Goal: Task Accomplishment & Management: Manage account settings

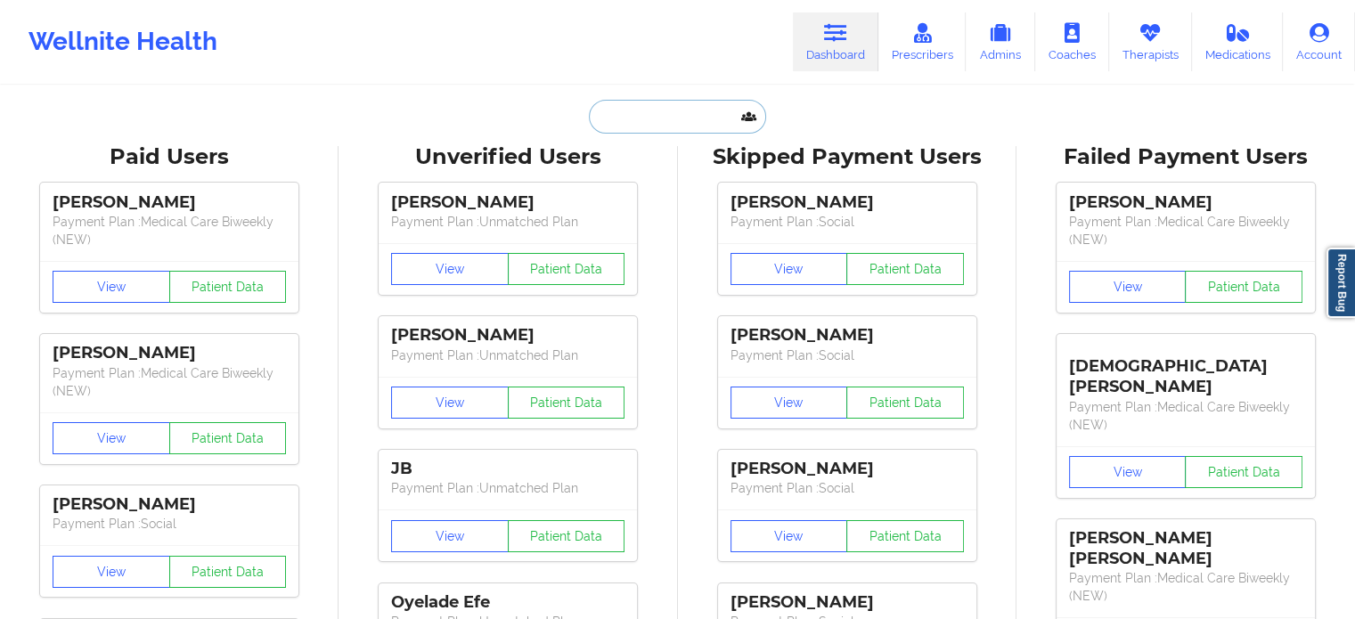
click at [663, 118] on input "text" at bounding box center [677, 117] width 176 height 34
paste input "[EMAIL_ADDRESS][DOMAIN_NAME]"
type input "[EMAIL_ADDRESS][DOMAIN_NAME]"
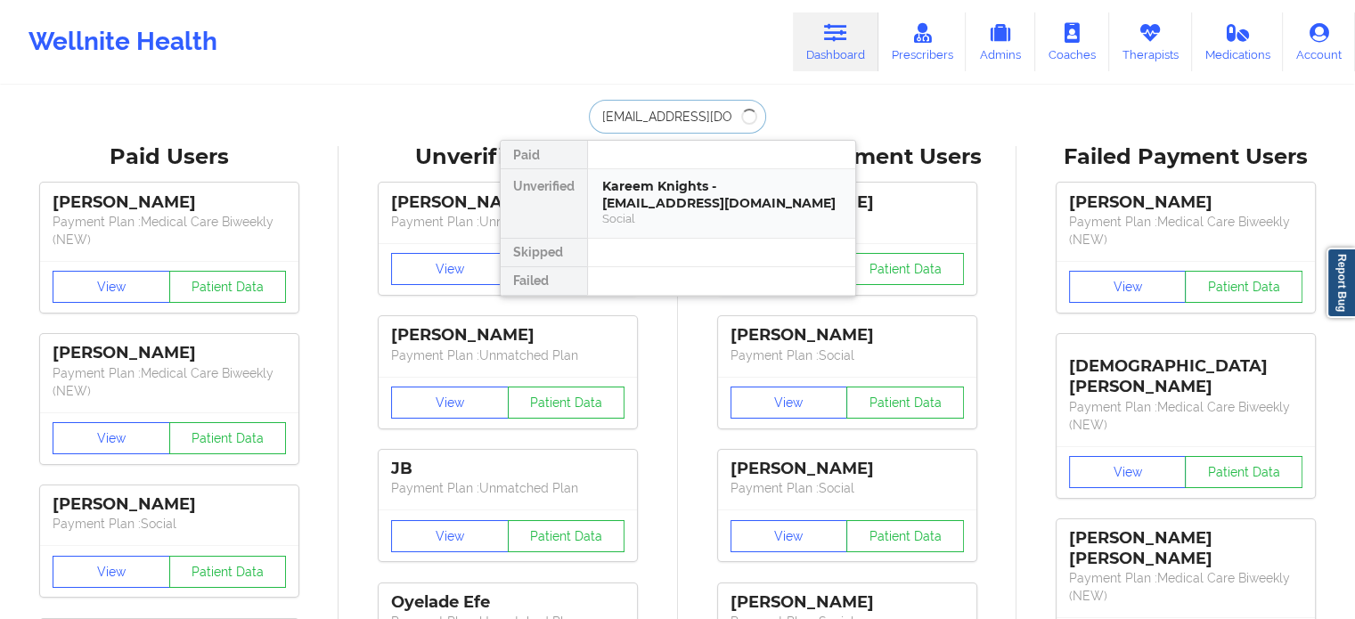
click at [661, 213] on div "Social" at bounding box center [721, 218] width 239 height 15
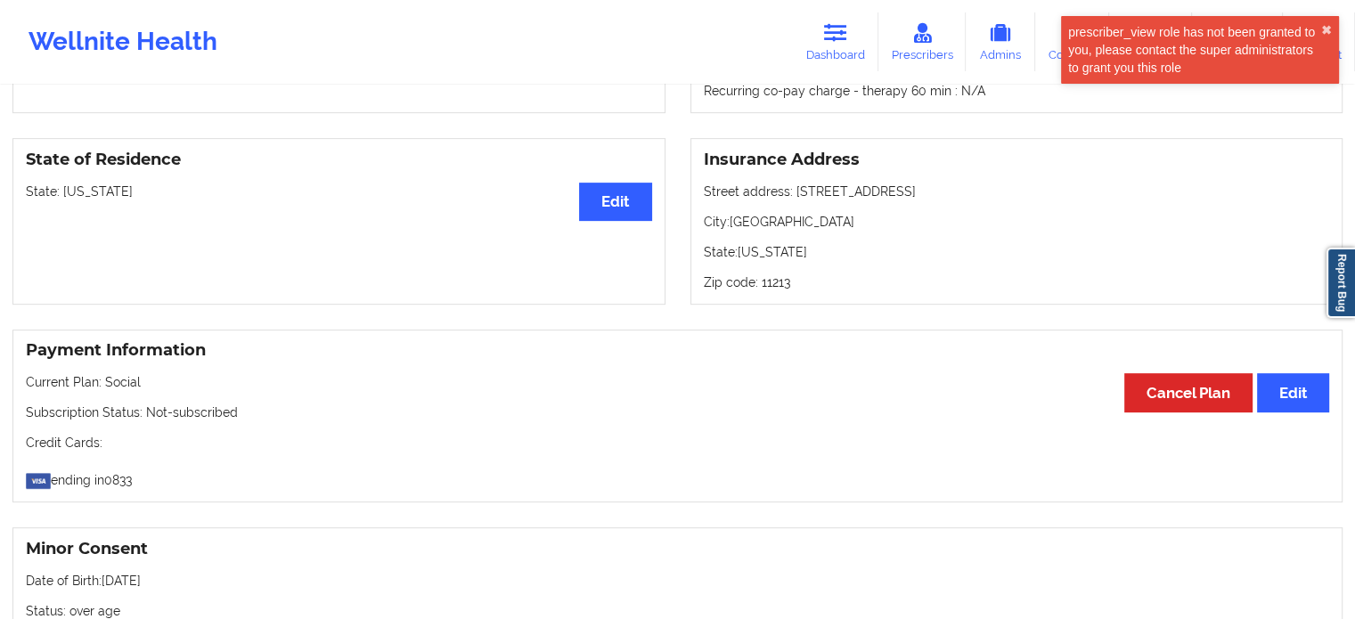
scroll to position [534, 0]
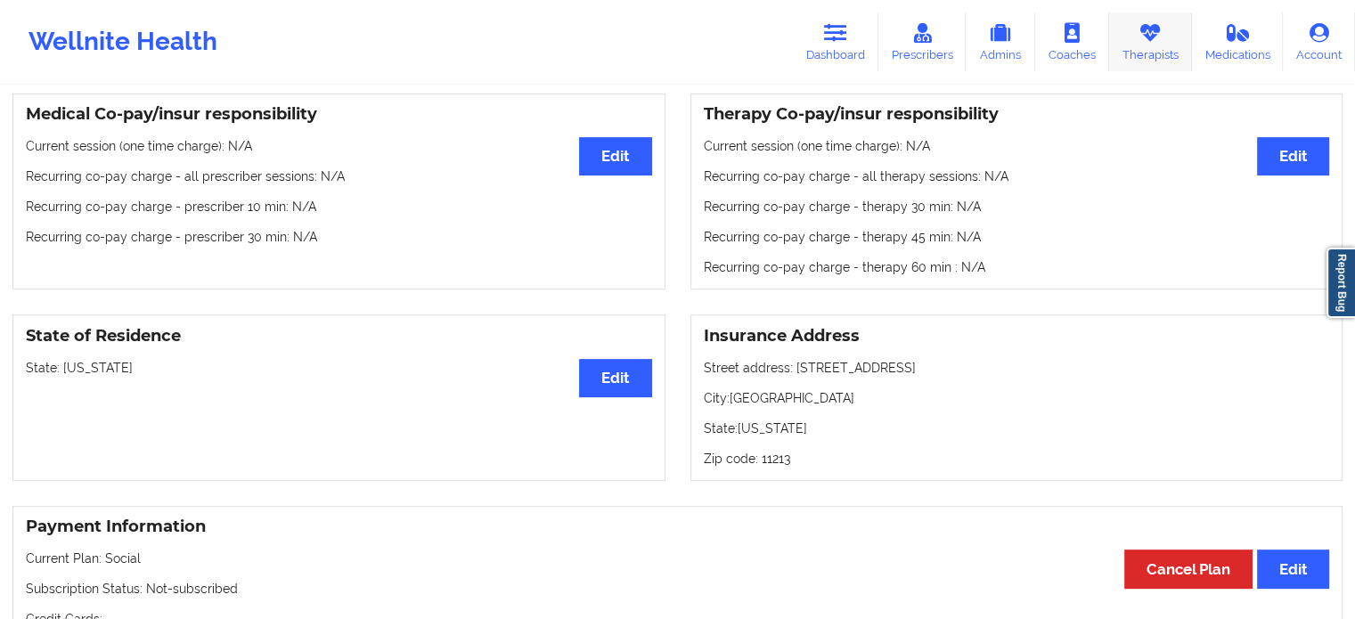
click at [1159, 39] on icon at bounding box center [1149, 33] width 23 height 20
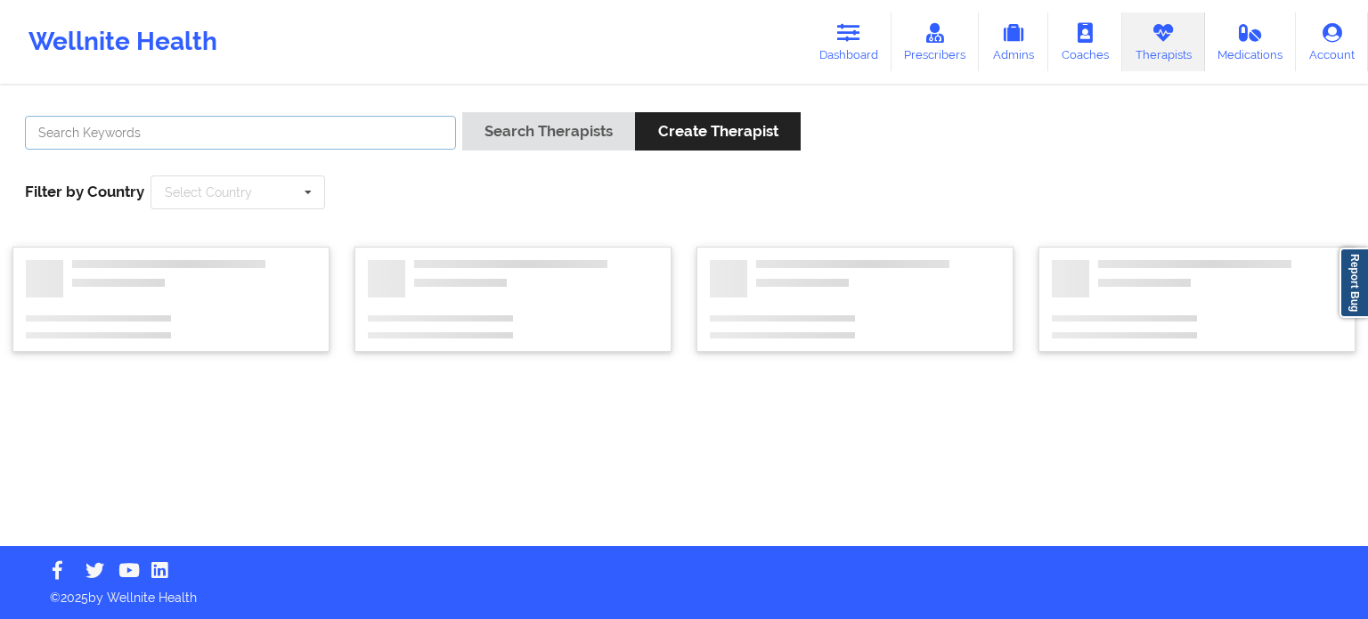
click at [303, 141] on input "text" at bounding box center [240, 133] width 431 height 34
paste input "[PERSON_NAME]"
type input "[PERSON_NAME]"
click at [462, 112] on button "Search Therapists" at bounding box center [548, 131] width 173 height 38
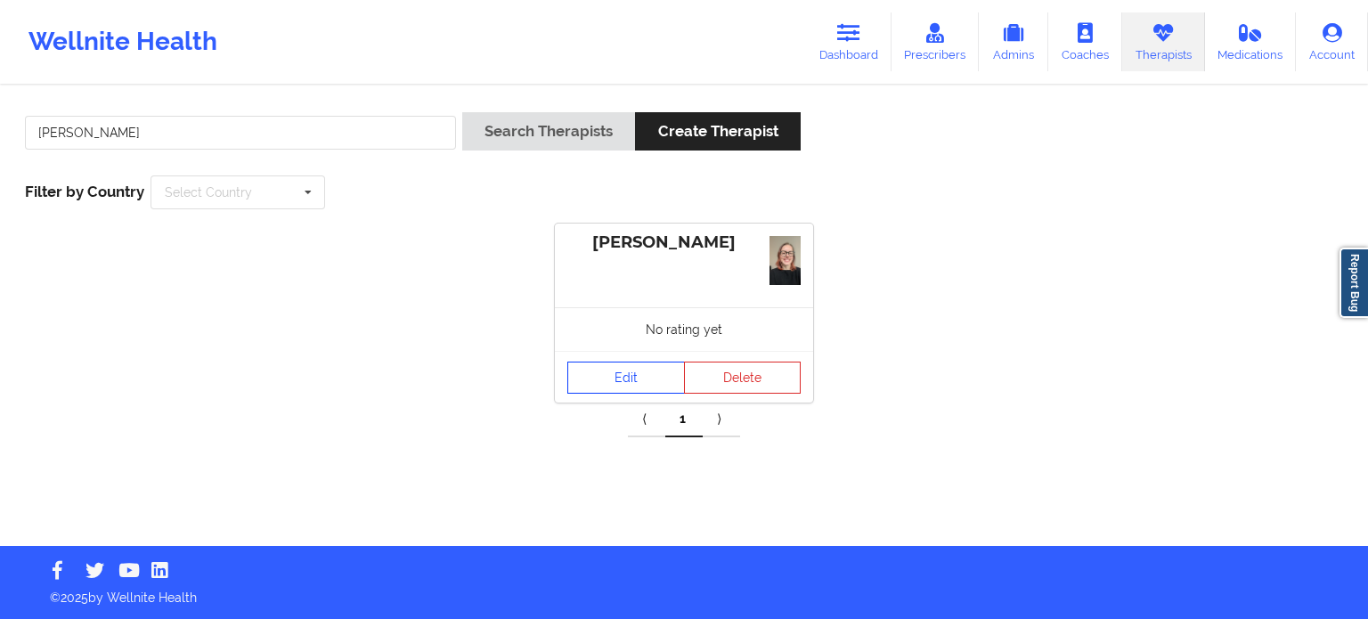
click at [618, 375] on link "Edit" at bounding box center [626, 378] width 118 height 32
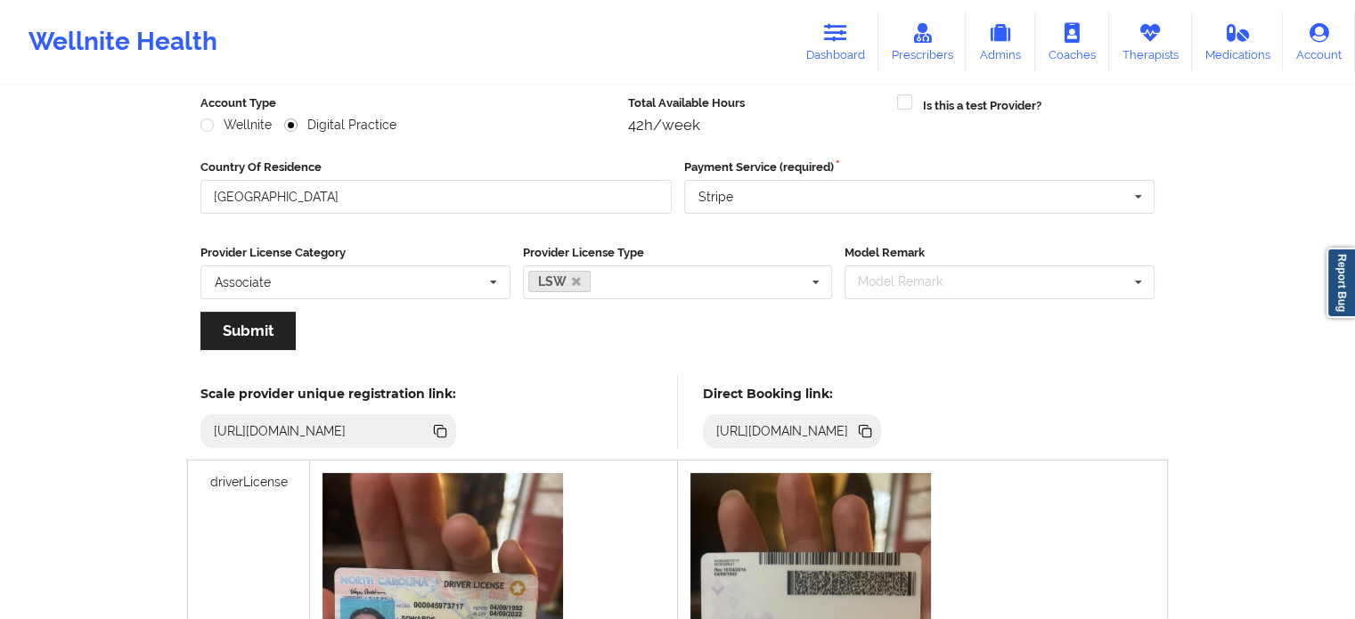
scroll to position [356, 0]
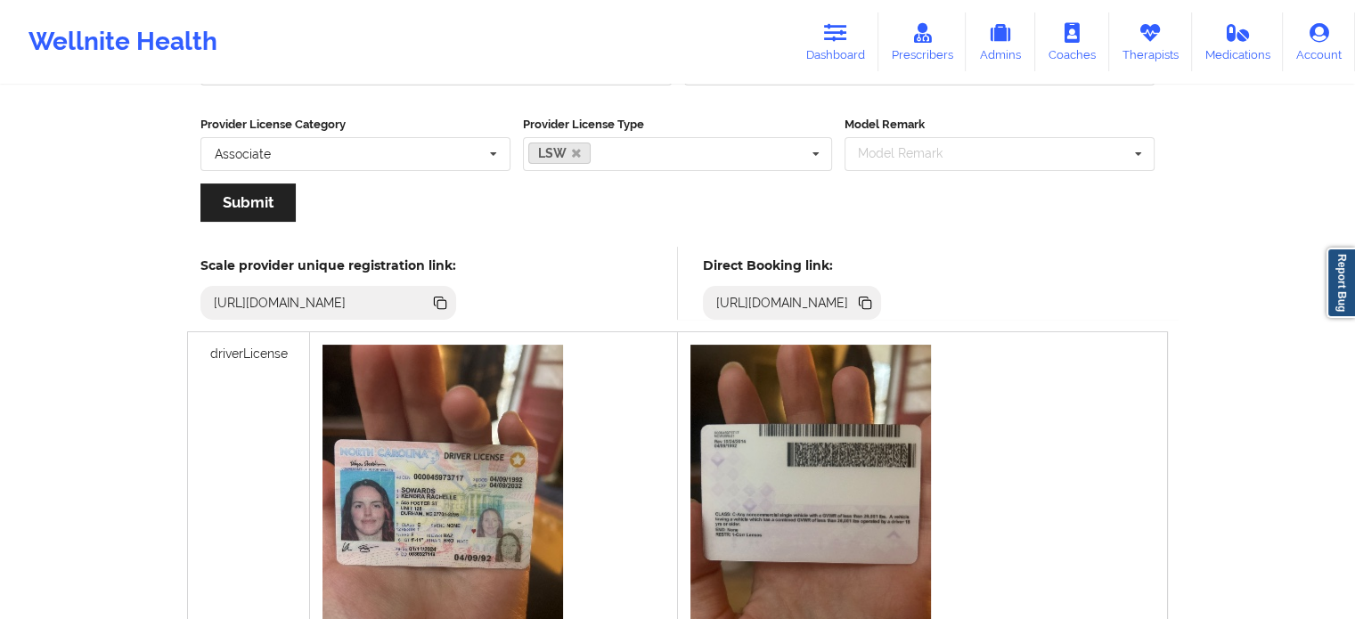
click at [871, 300] on icon at bounding box center [866, 304] width 9 height 9
click at [833, 60] on link "Dashboard" at bounding box center [835, 41] width 85 height 59
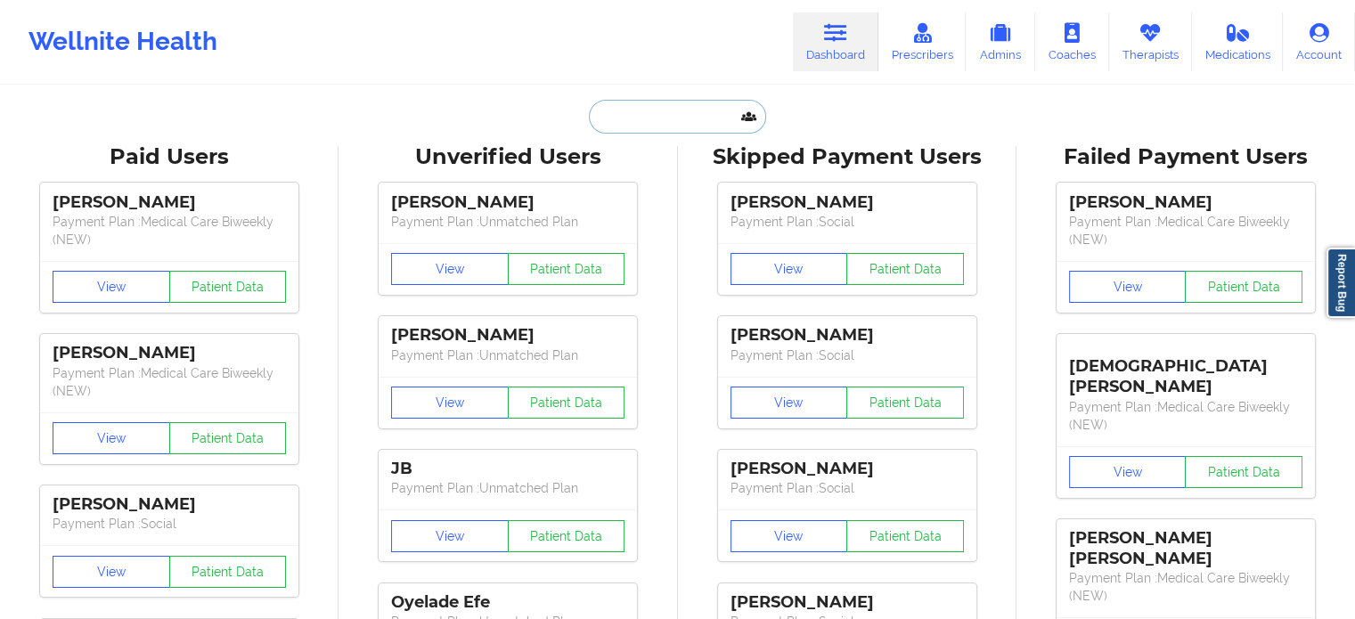
click at [706, 116] on input "text" at bounding box center [677, 117] width 176 height 34
paste input "[EMAIL_ADDRESS][DOMAIN_NAME]"
type input "[EMAIL_ADDRESS][DOMAIN_NAME]"
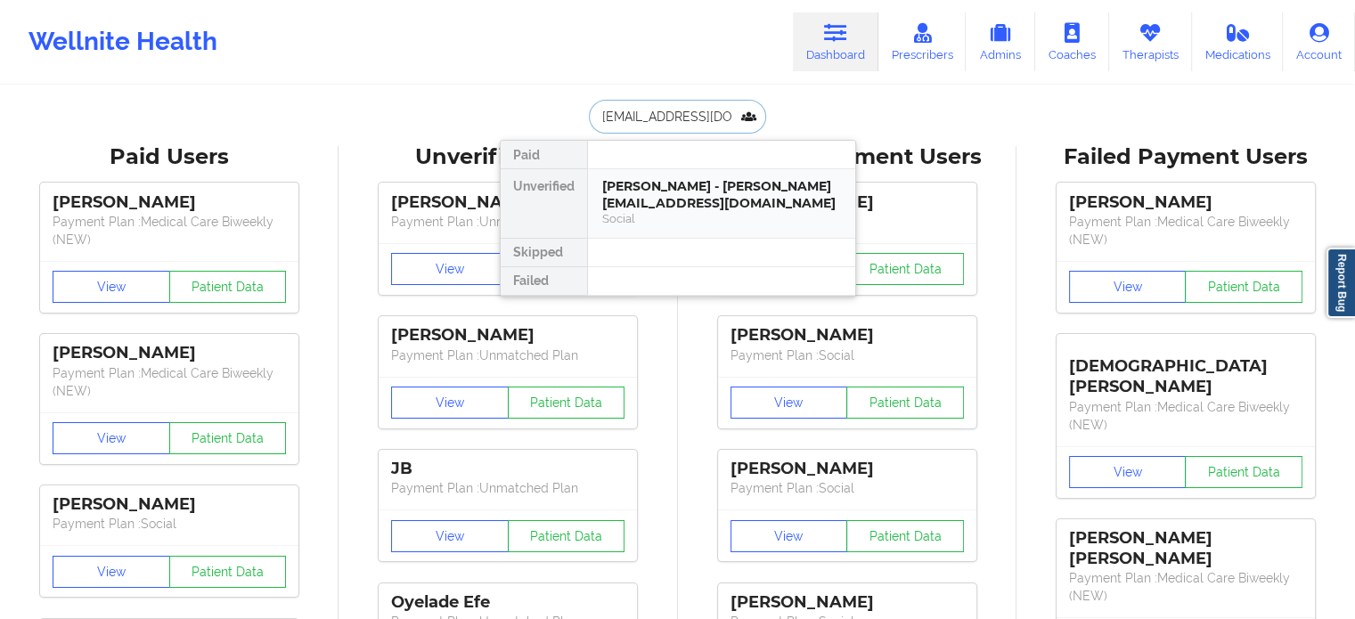
click at [680, 199] on div "[PERSON_NAME] - [PERSON_NAME][EMAIL_ADDRESS][DOMAIN_NAME]" at bounding box center [721, 194] width 239 height 33
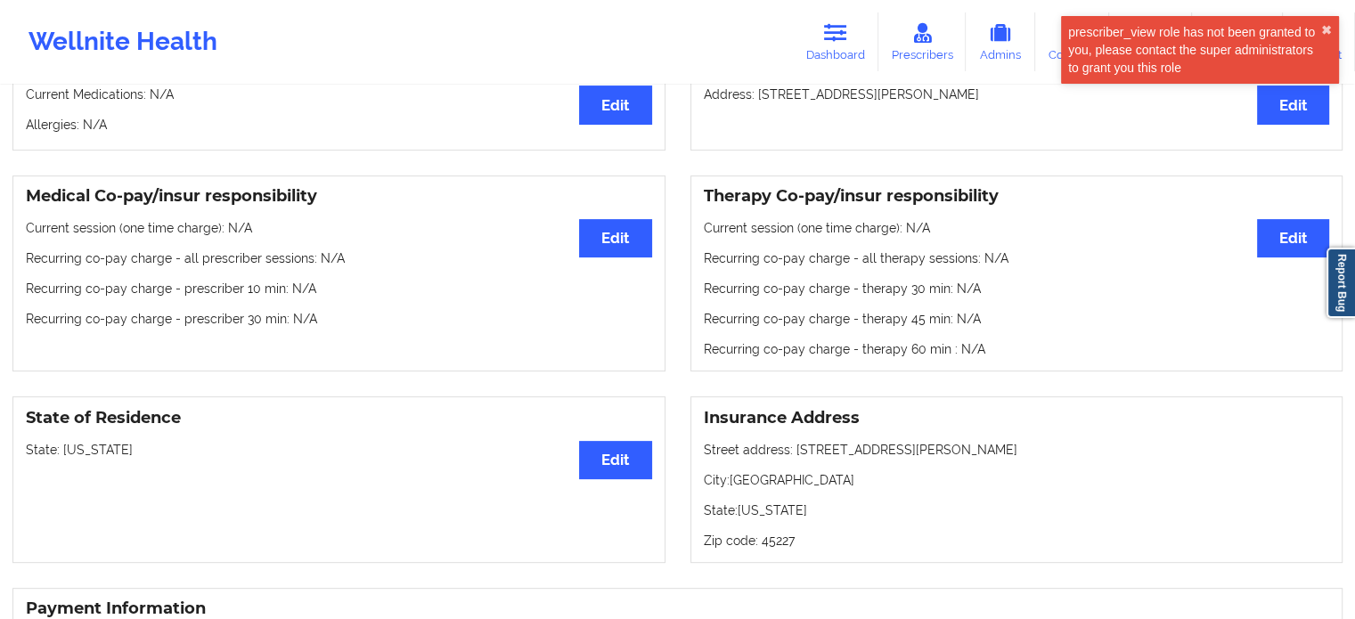
scroll to position [445, 0]
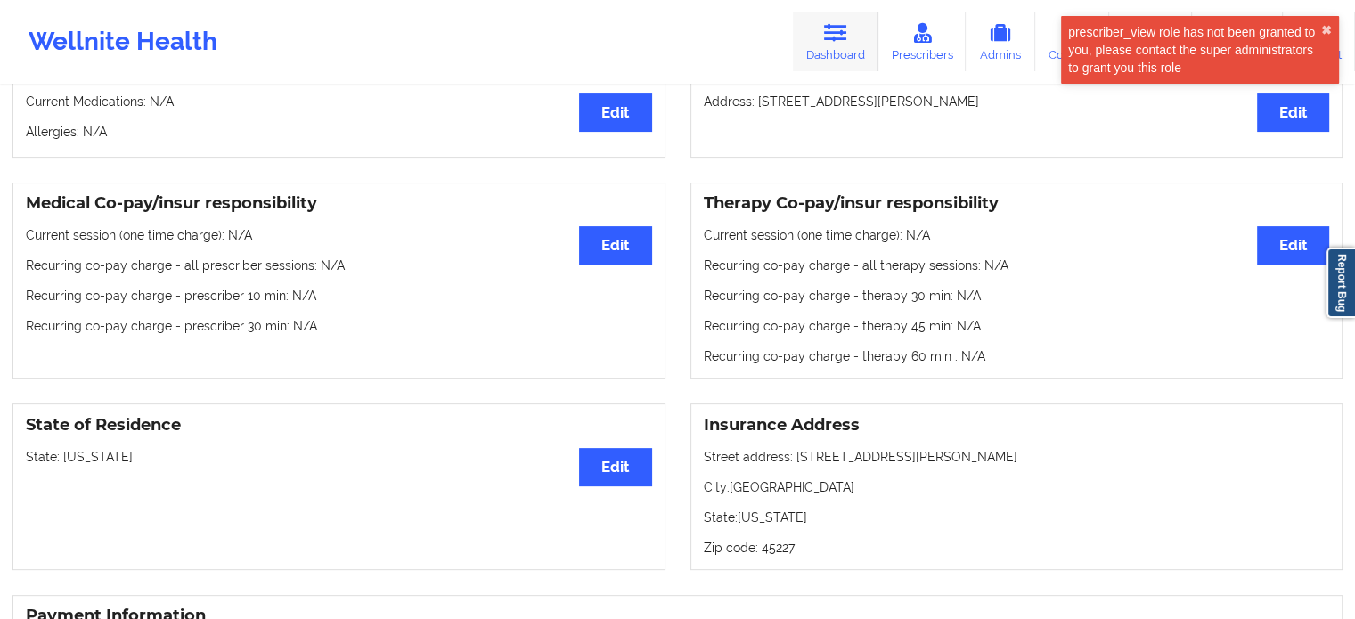
click at [820, 42] on link "Dashboard" at bounding box center [835, 41] width 85 height 59
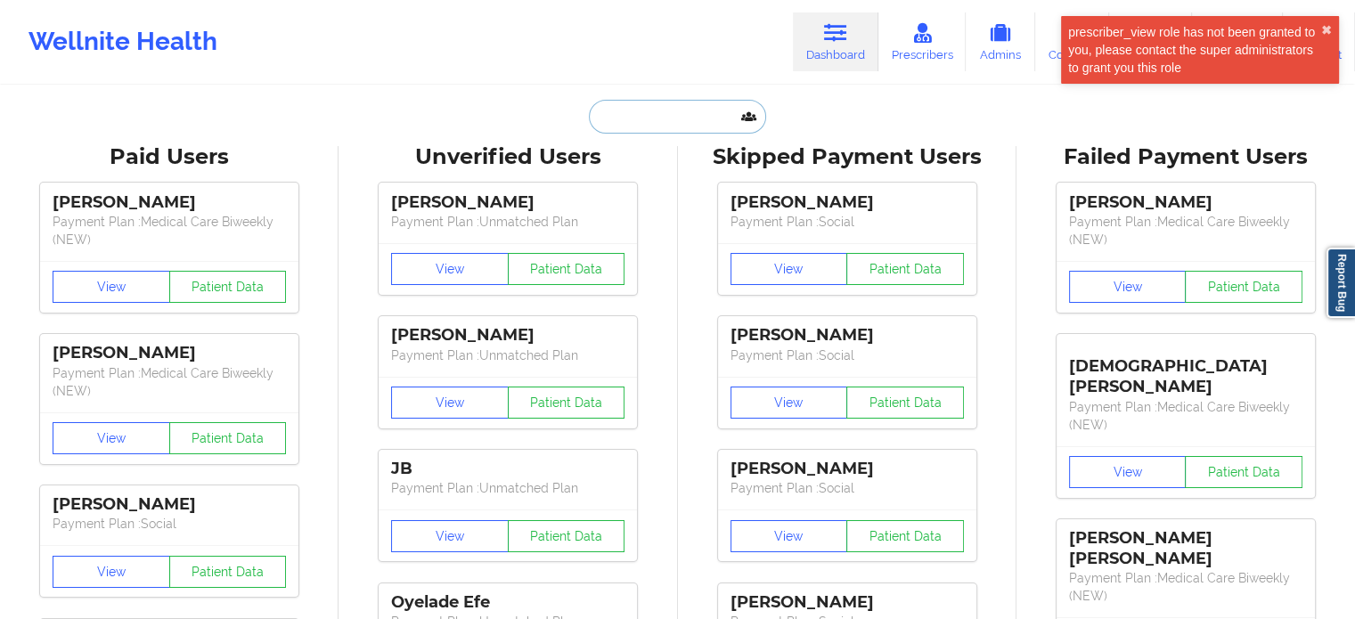
click at [715, 108] on input "text" at bounding box center [677, 117] width 176 height 34
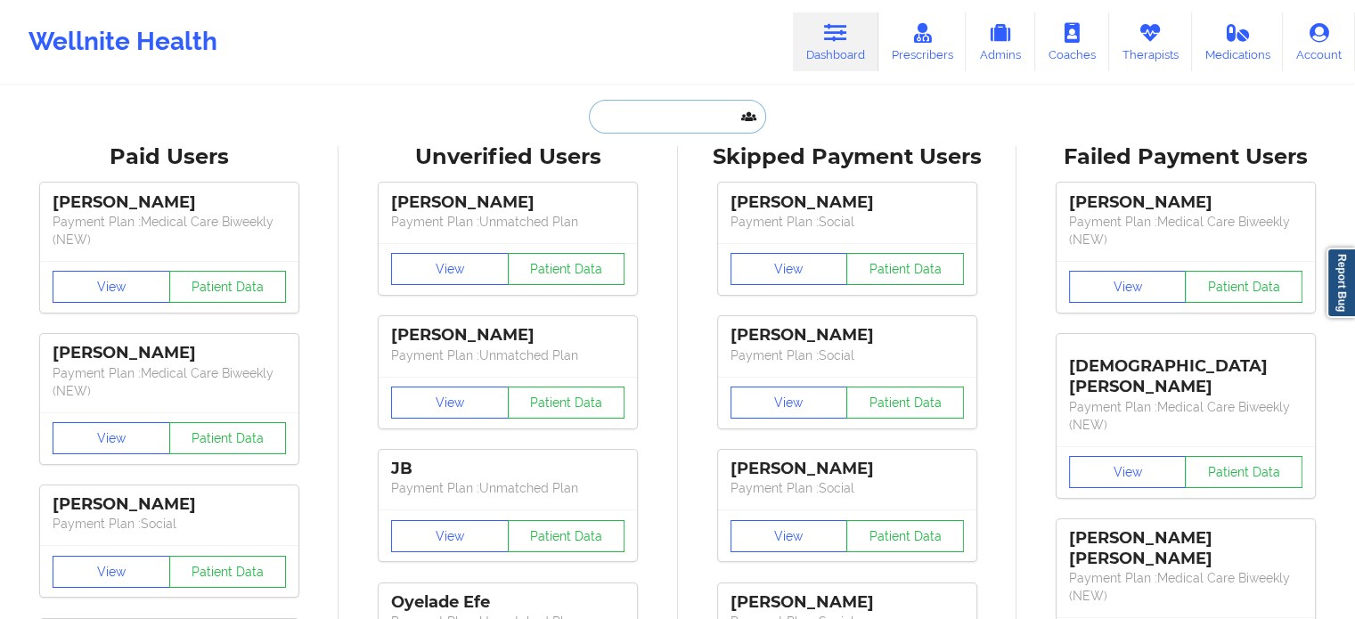
paste input "[EMAIL_ADDRESS][DOMAIN_NAME]"
type input "[EMAIL_ADDRESS][DOMAIN_NAME]"
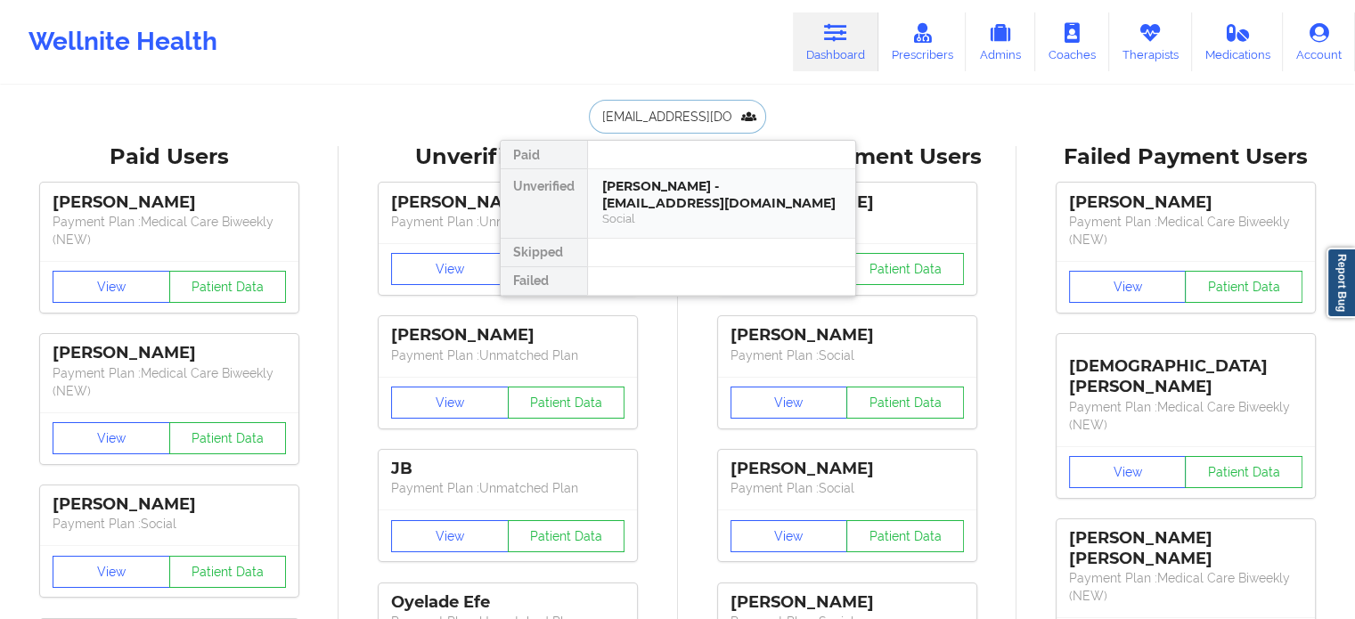
click at [698, 215] on div "Social" at bounding box center [721, 218] width 239 height 15
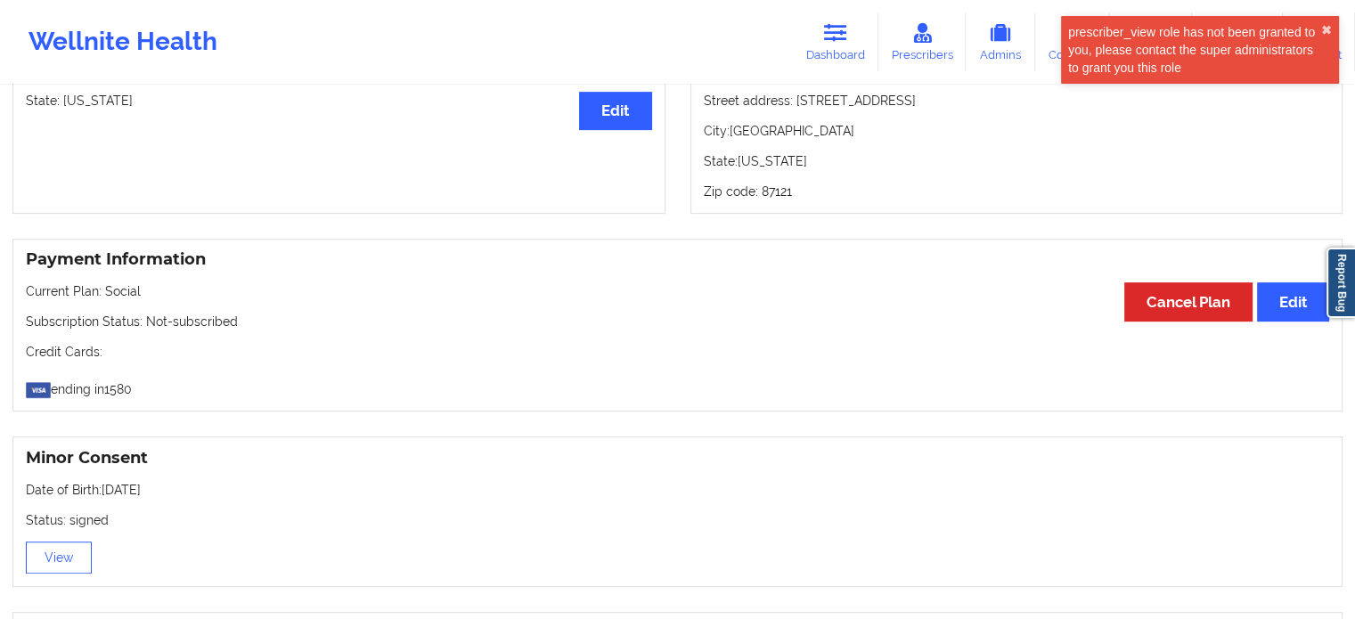
scroll to position [356, 0]
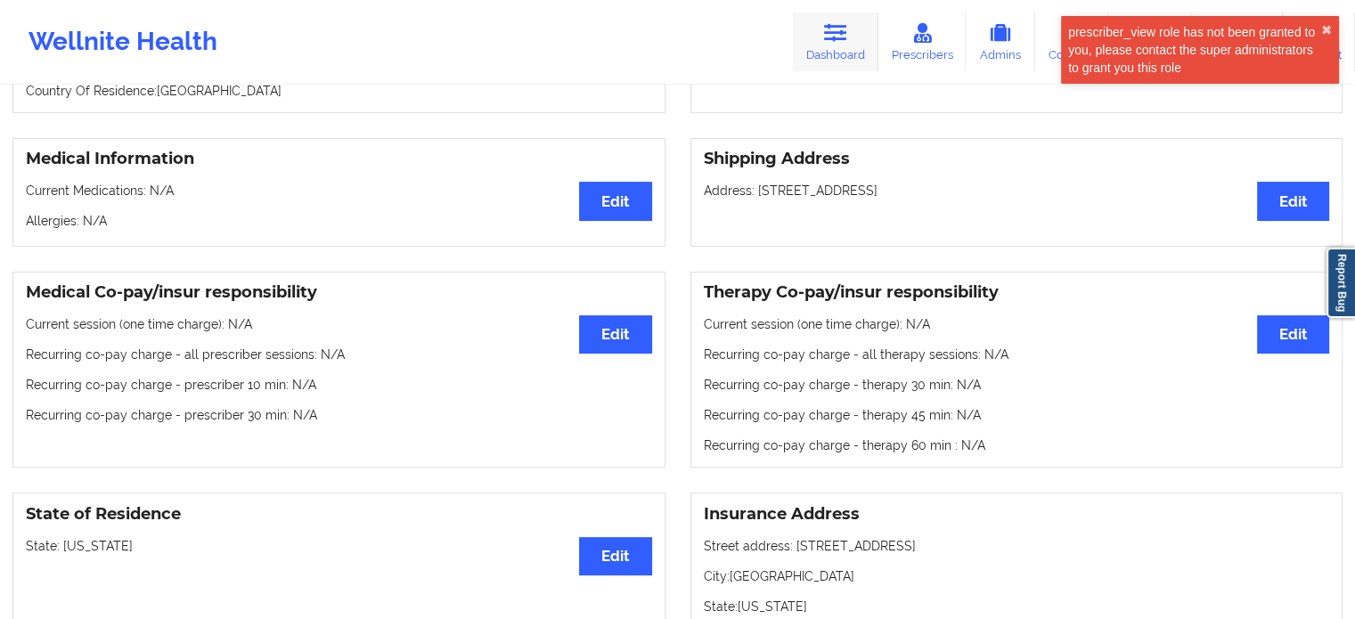
click at [823, 41] on link "Dashboard" at bounding box center [835, 41] width 85 height 59
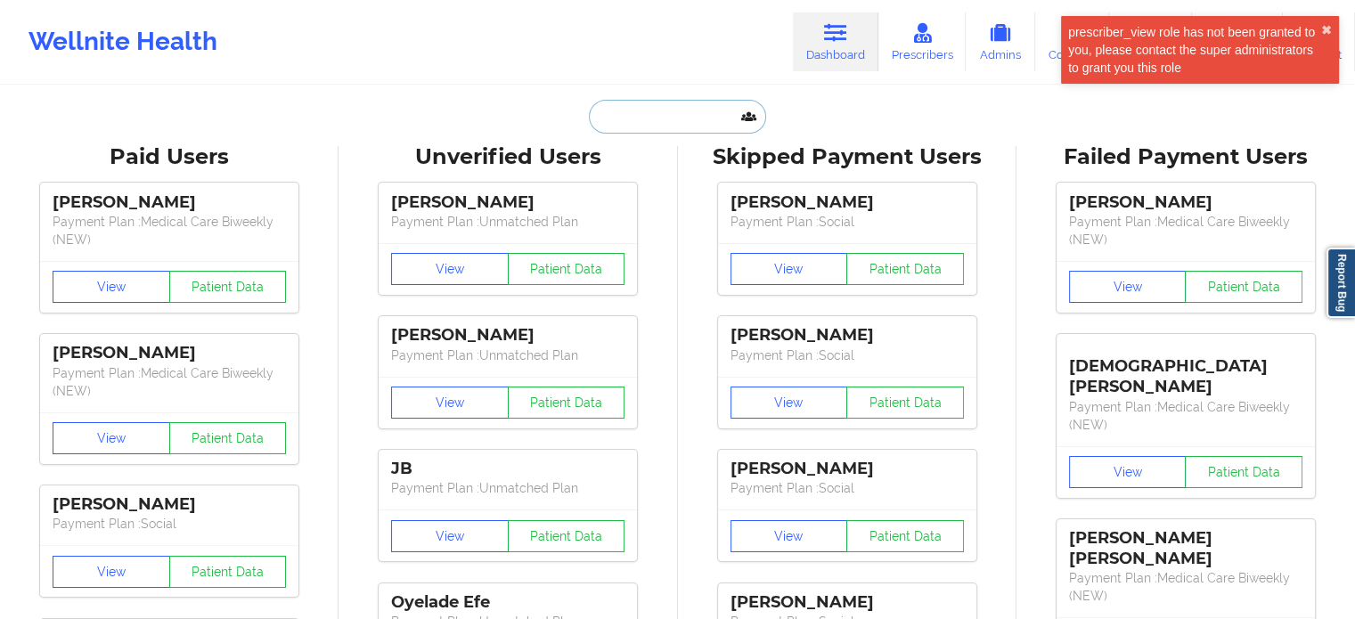
click at [651, 128] on input "text" at bounding box center [677, 117] width 176 height 34
paste input "[EMAIL_ADDRESS][DOMAIN_NAME]"
type input "[EMAIL_ADDRESS][DOMAIN_NAME]"
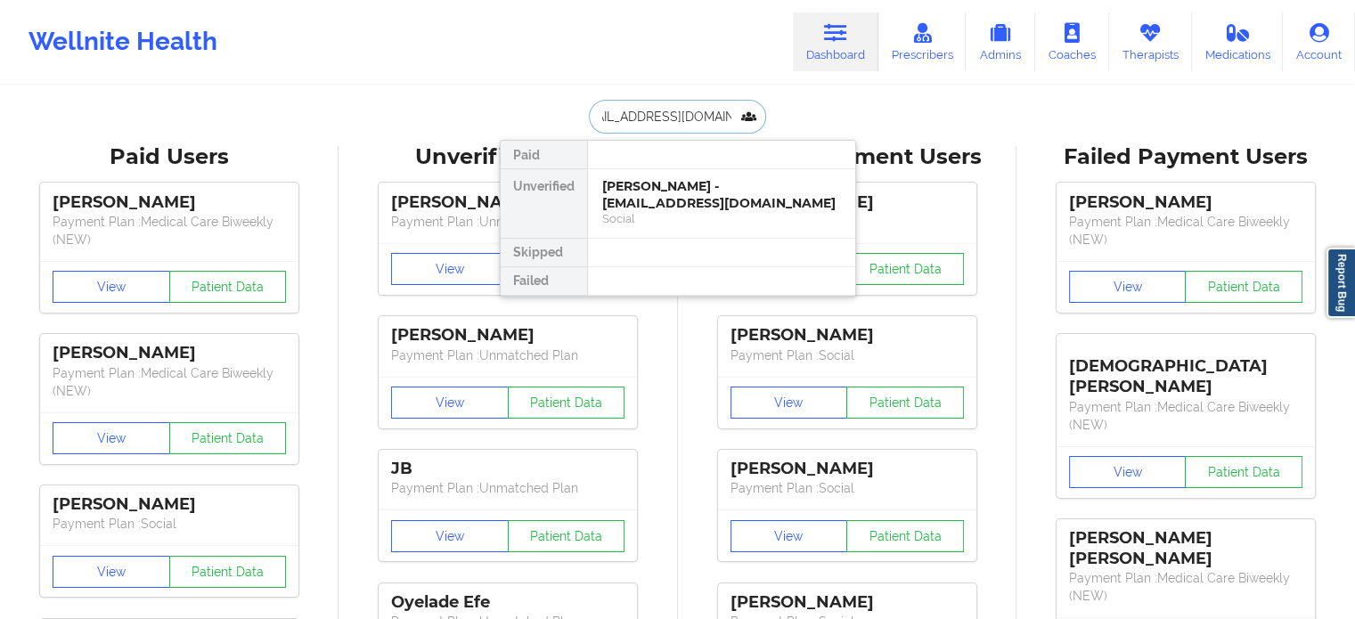
click at [655, 198] on div "[PERSON_NAME] - [EMAIL_ADDRESS][DOMAIN_NAME]" at bounding box center [721, 194] width 239 height 33
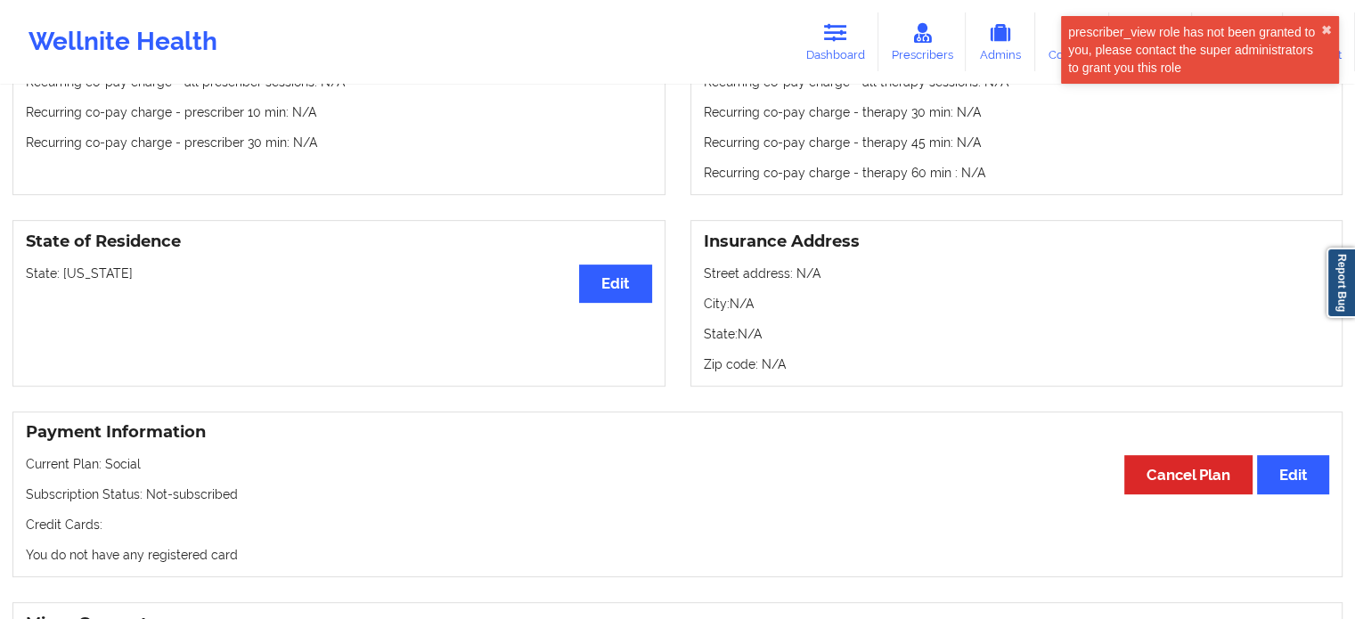
scroll to position [445, 0]
